Goal: Navigation & Orientation: Find specific page/section

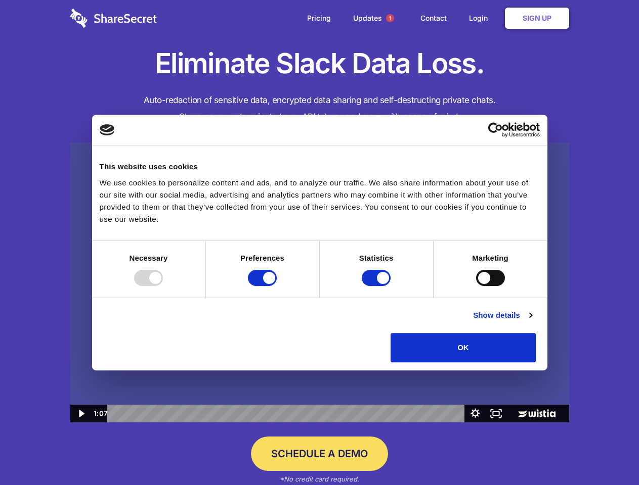
click at [319, 243] on img at bounding box center [319, 283] width 499 height 281
click at [163, 286] on div at bounding box center [148, 278] width 29 height 16
click at [277, 286] on input "Preferences" at bounding box center [262, 278] width 29 height 16
checkbox input "false"
click at [377, 286] on input "Statistics" at bounding box center [376, 278] width 29 height 16
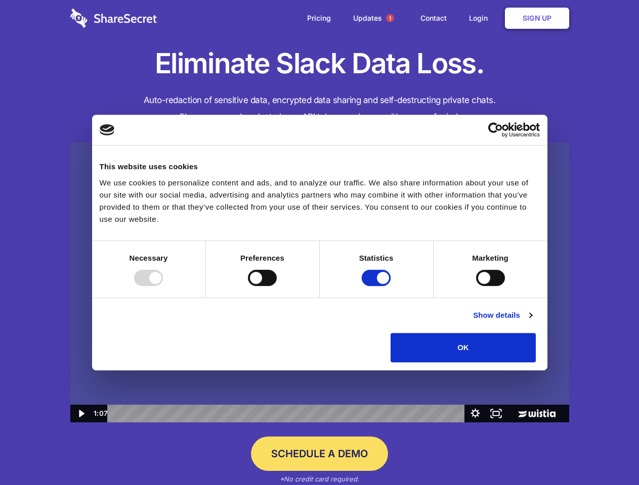
checkbox input "false"
click at [476, 286] on input "Marketing" at bounding box center [490, 278] width 29 height 16
checkbox input "true"
click at [531, 322] on link "Show details" at bounding box center [502, 315] width 59 height 12
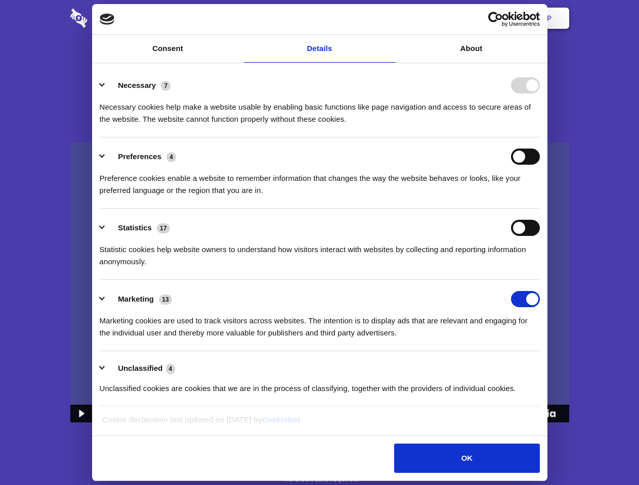
click at [544, 366] on ul "Necessary 7 Necessary cookies help make a website usable by enabling basic func…" at bounding box center [320, 236] width 450 height 341
click at [389, 18] on span "1" at bounding box center [390, 18] width 8 height 8
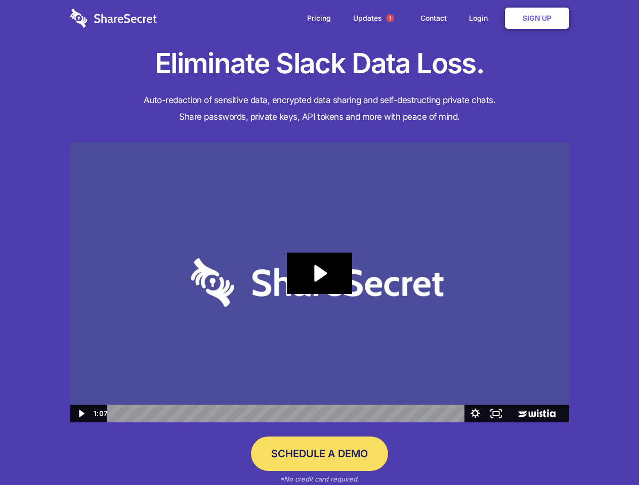
click at [320, 283] on icon "Play Video: Sharesecret Slack Extension" at bounding box center [319, 273] width 65 height 41
